Goal: Task Accomplishment & Management: Complete application form

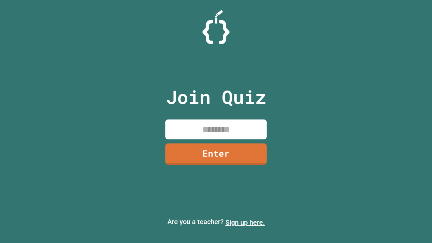
click at [245, 222] on link "Sign up here." at bounding box center [244, 222] width 39 height 8
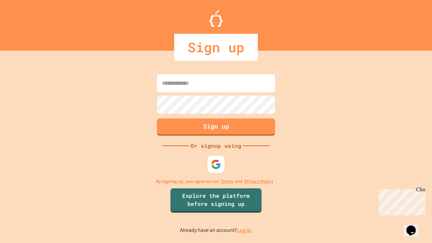
click at [245, 230] on link "Log in." at bounding box center [245, 230] width 16 height 7
